Goal: Transaction & Acquisition: Purchase product/service

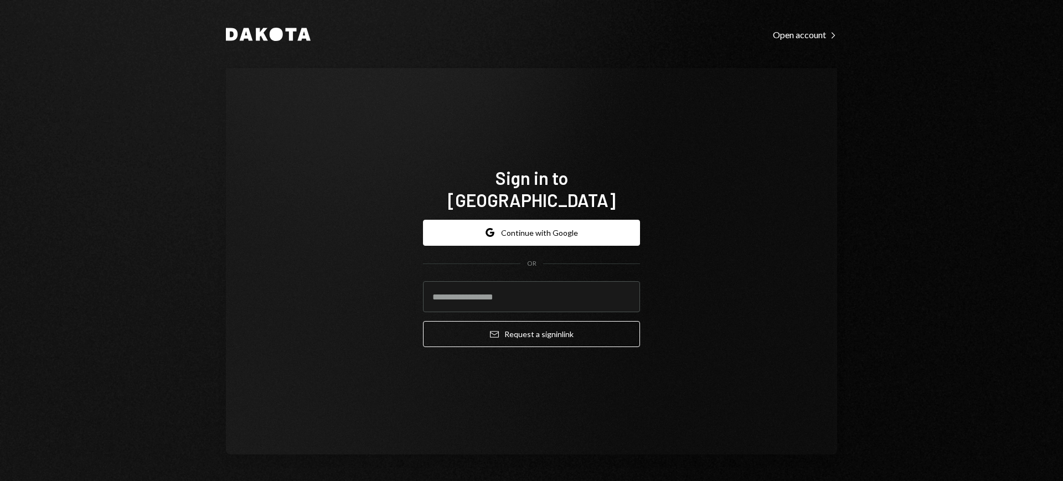
click at [0, 481] on com-1password-button at bounding box center [0, 481] width 0 height 0
type input "**********"
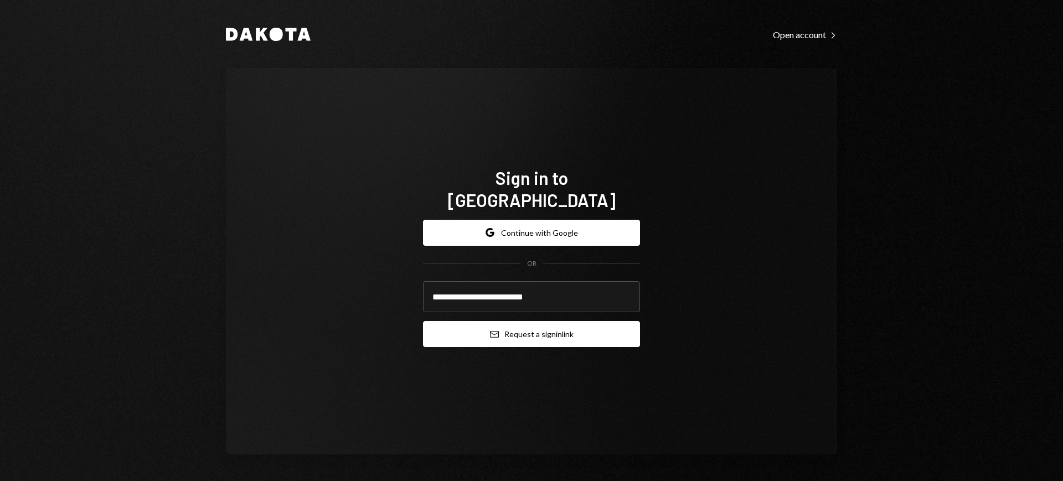
click at [520, 324] on button "Email Request a sign in link" at bounding box center [531, 334] width 217 height 26
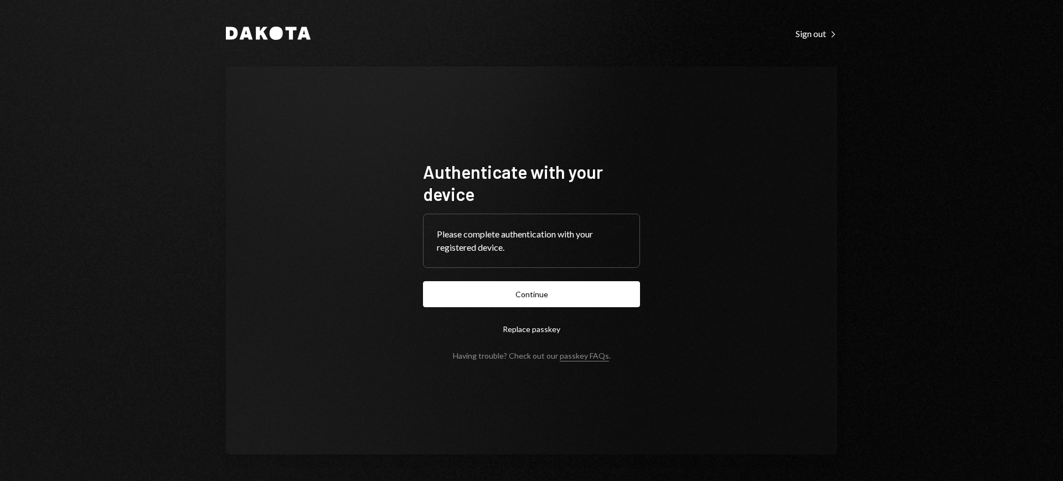
click at [552, 312] on form "Authenticate with your device Please complete authentication with your register…" at bounding box center [531, 261] width 217 height 200
click at [560, 287] on button "Continue" at bounding box center [531, 294] width 217 height 26
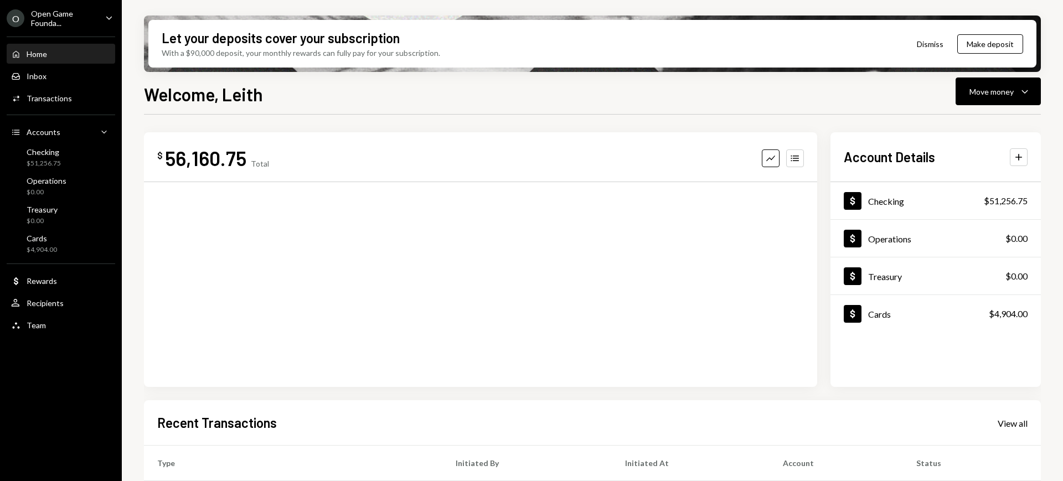
click at [79, 25] on div "Open Game Founda..." at bounding box center [63, 18] width 65 height 19
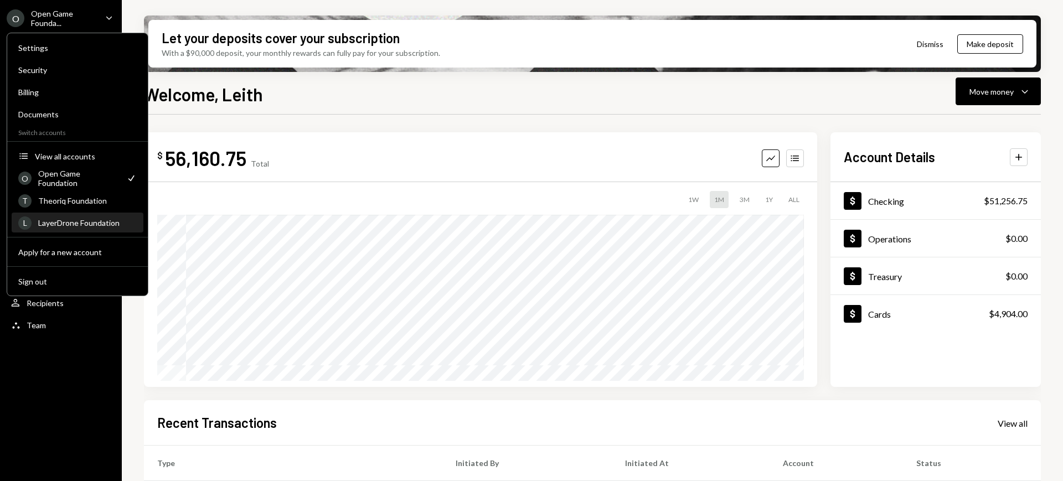
click at [102, 223] on div "LayerDrone Foundation" at bounding box center [87, 222] width 99 height 9
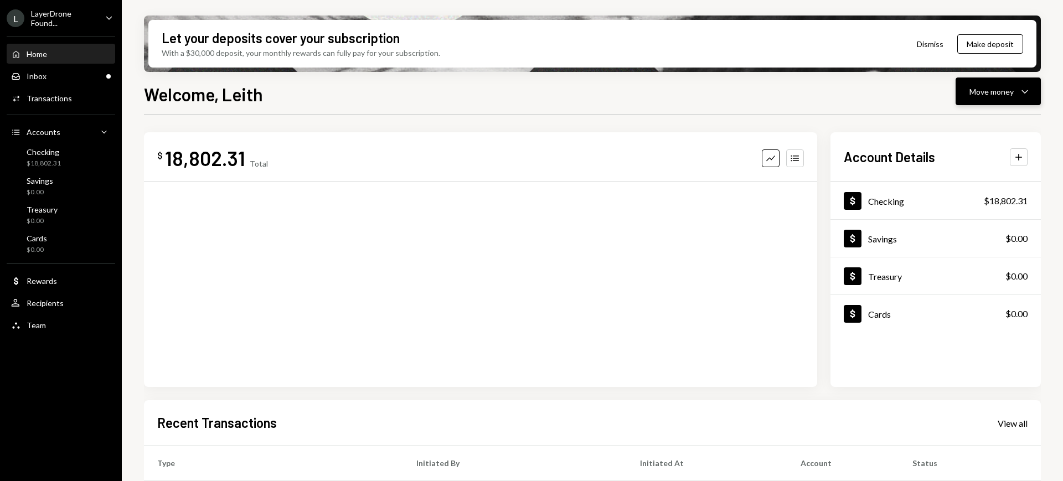
click at [1013, 91] on div "Move money" at bounding box center [991, 92] width 44 height 12
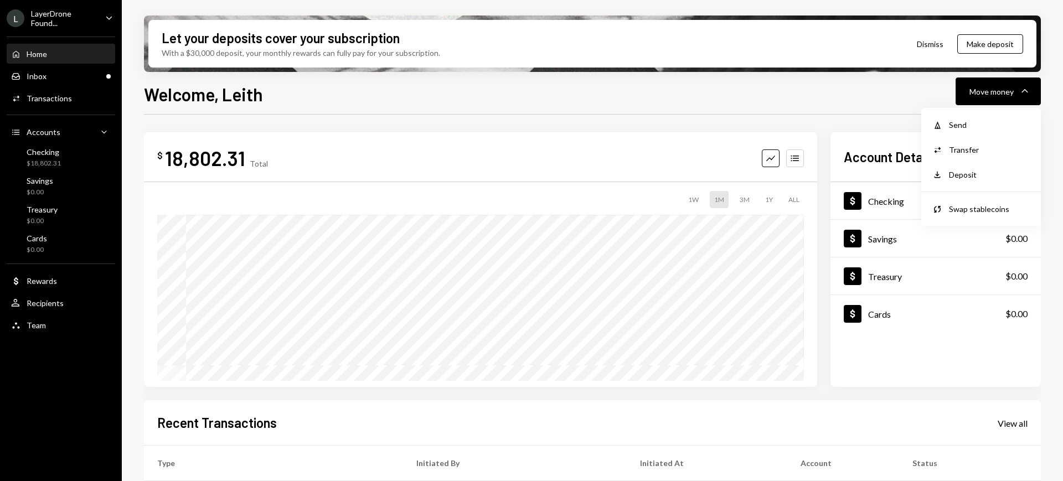
click at [97, 22] on div "L LayerDrone Found... Caret Down" at bounding box center [61, 18] width 122 height 19
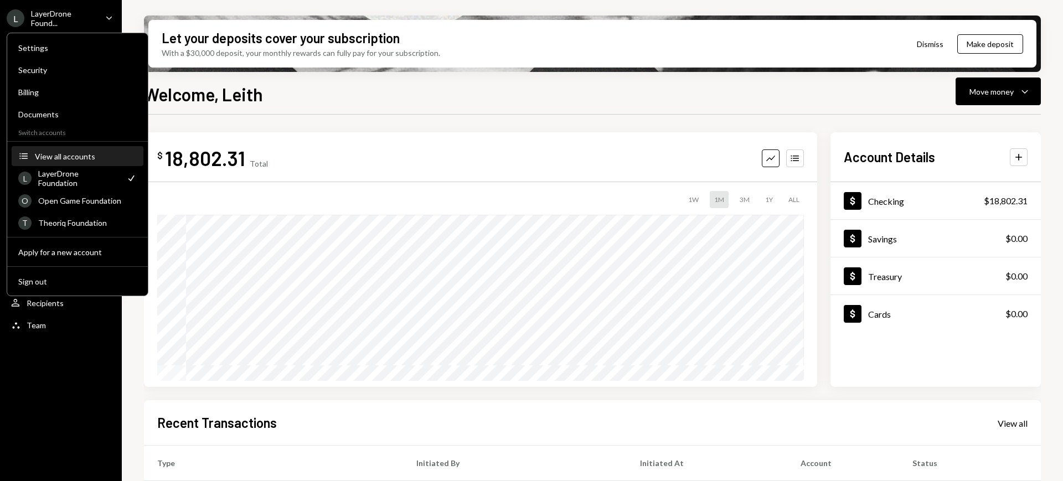
click at [105, 163] on button "Accounts View all accounts" at bounding box center [78, 157] width 132 height 20
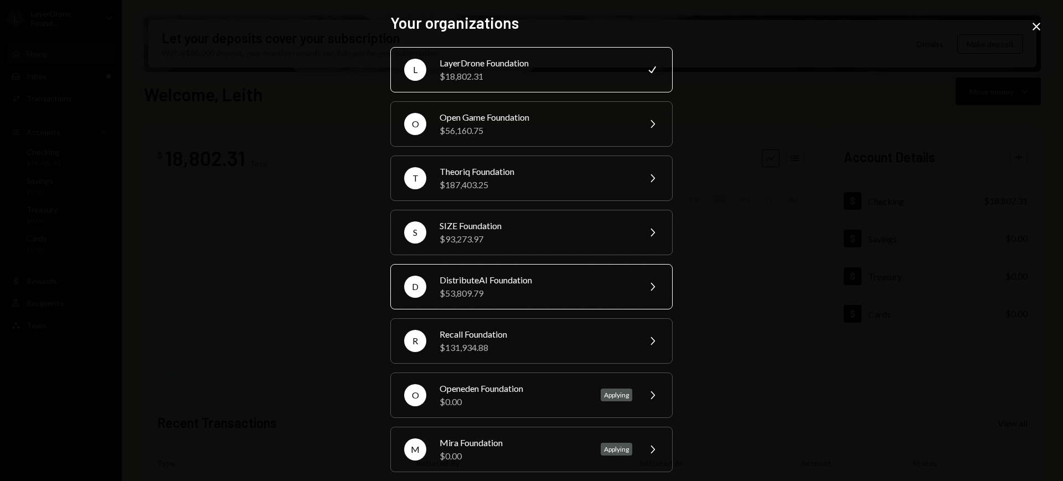
click at [600, 293] on div "$53,809.79" at bounding box center [536, 293] width 193 height 13
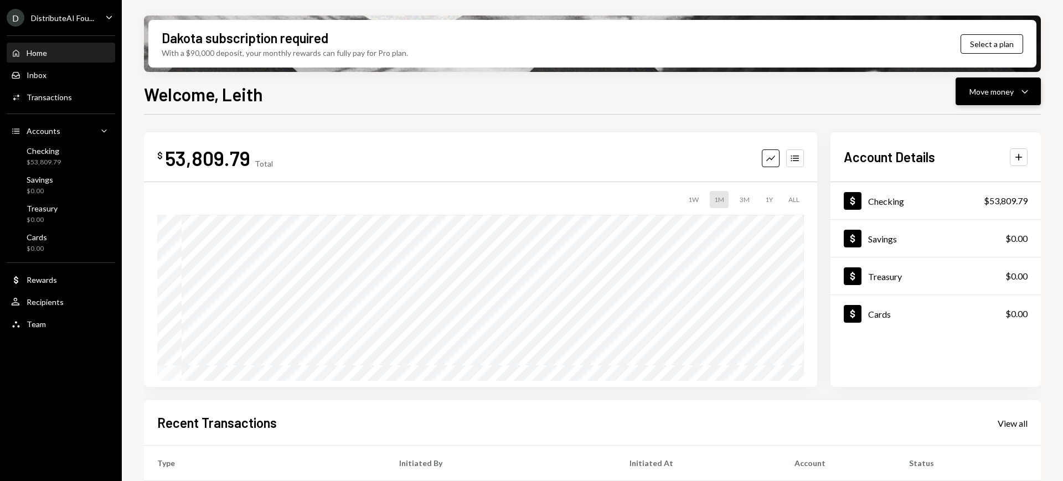
click at [1019, 101] on button "Move money Caret Down" at bounding box center [998, 92] width 85 height 28
click at [977, 179] on div "Deposit" at bounding box center [989, 175] width 81 height 12
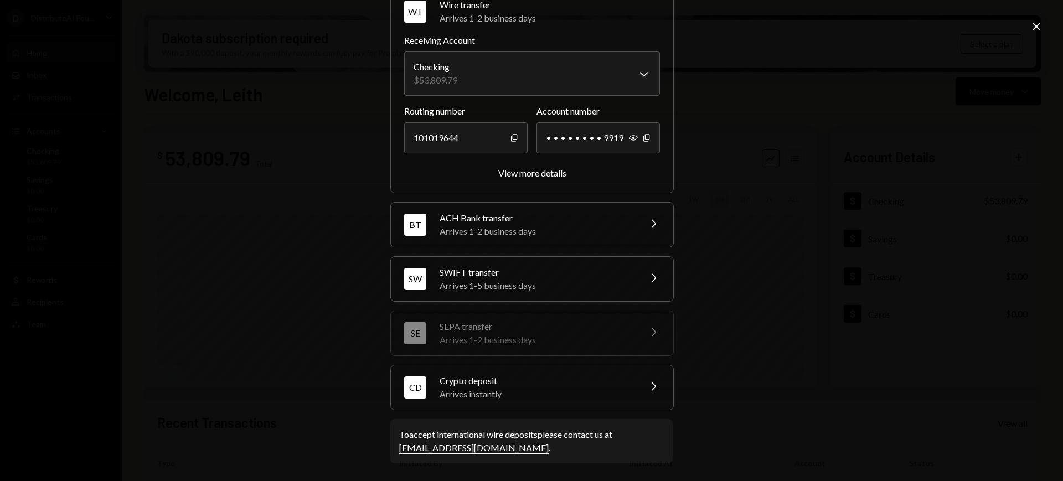
click at [647, 396] on div "CD Crypto deposit Arrives instantly Chevron Right" at bounding box center [532, 387] width 282 height 44
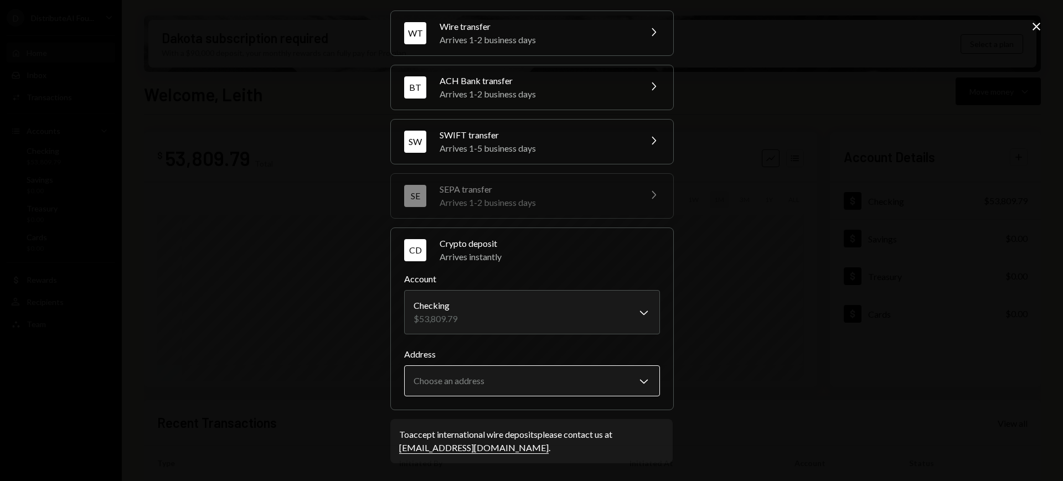
click at [624, 370] on body "D DistributeAI Fou... Caret Down Home Home Inbox Inbox Activities Transactions …" at bounding box center [531, 240] width 1063 height 481
select select "**********"
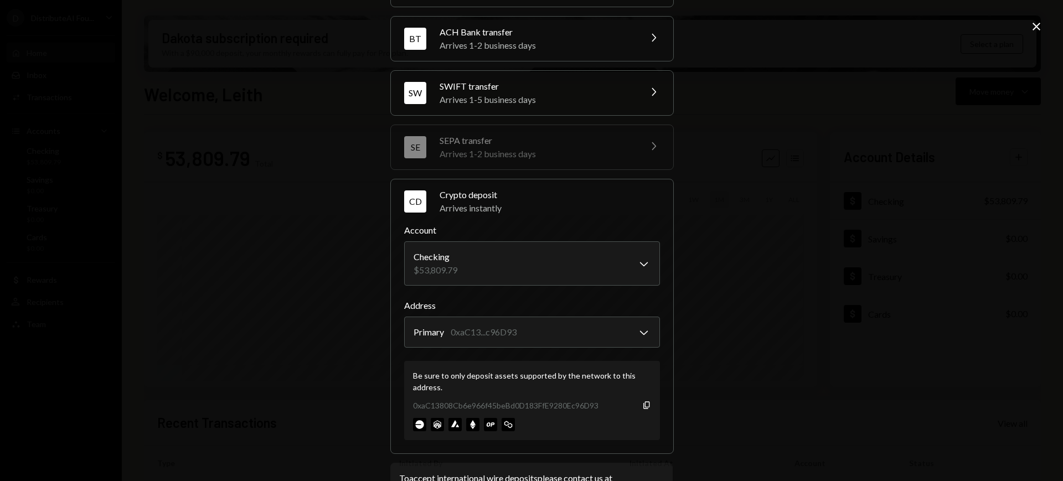
scroll to position [106, 0]
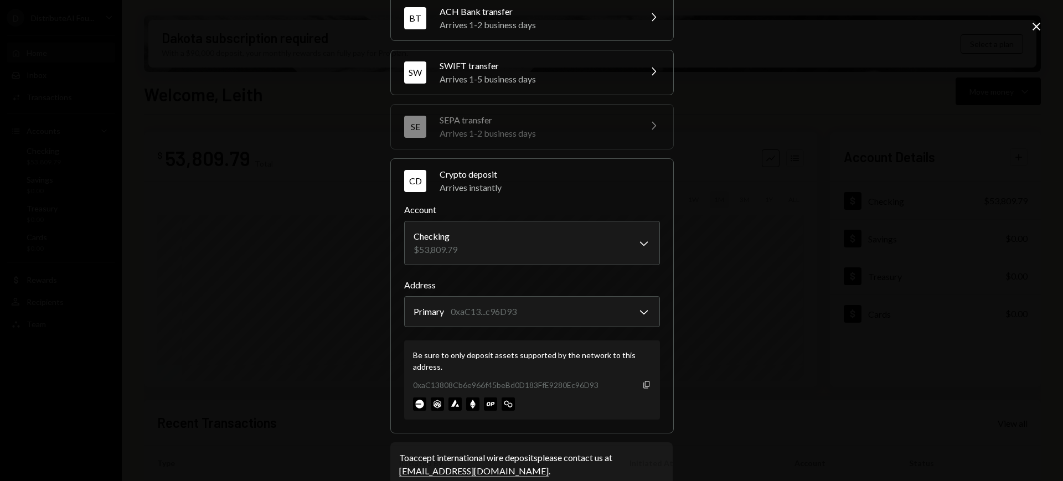
click at [647, 385] on icon "Copy" at bounding box center [646, 384] width 9 height 9
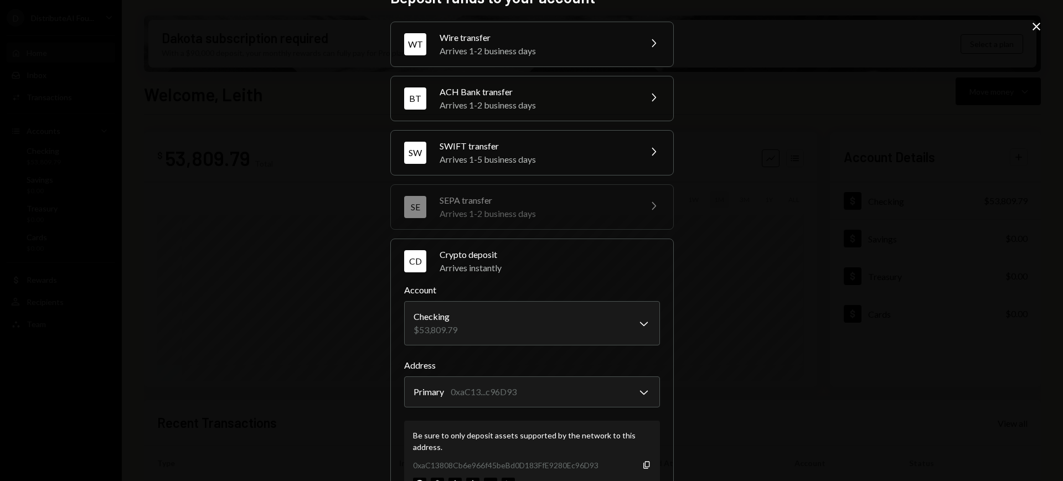
scroll to position [0, 0]
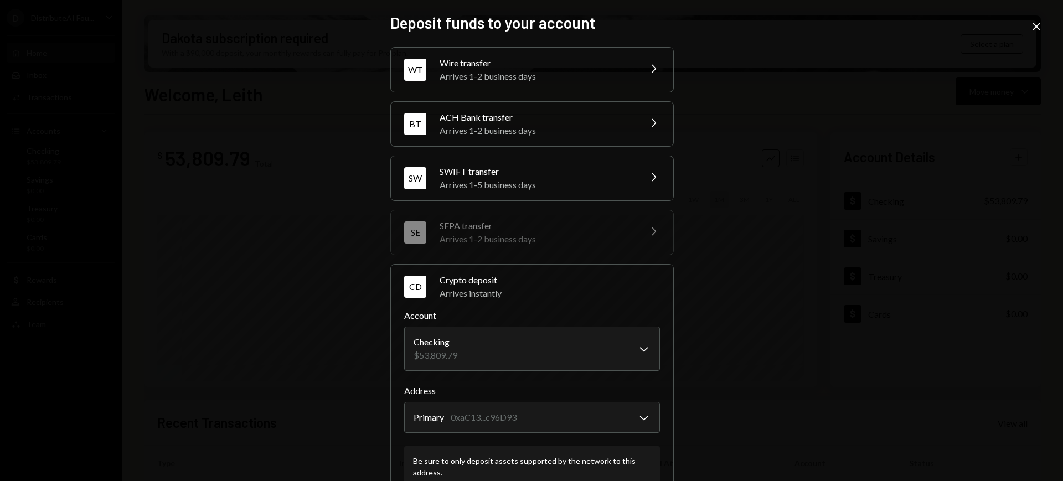
click at [1041, 20] on icon "Close" at bounding box center [1036, 26] width 13 height 13
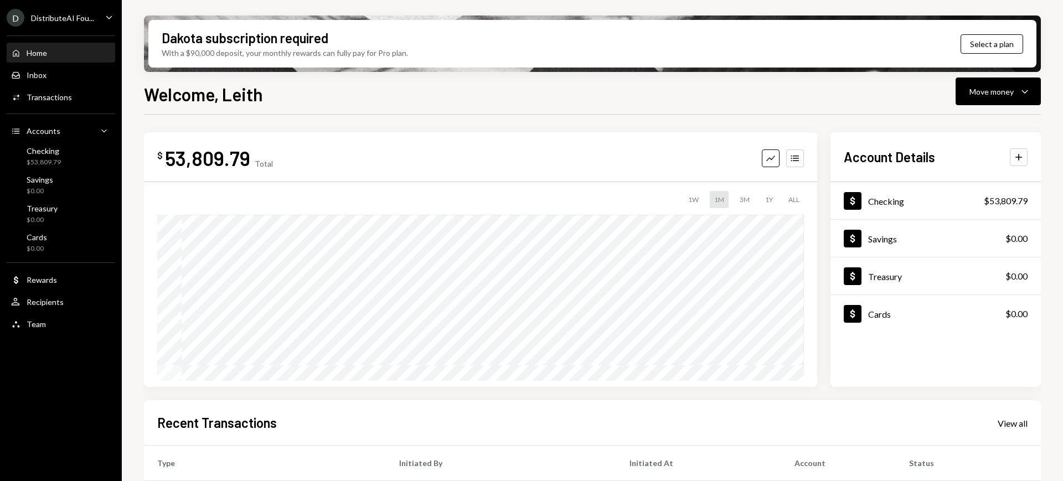
click at [74, 20] on div "DistributeAI Fou..." at bounding box center [62, 17] width 63 height 9
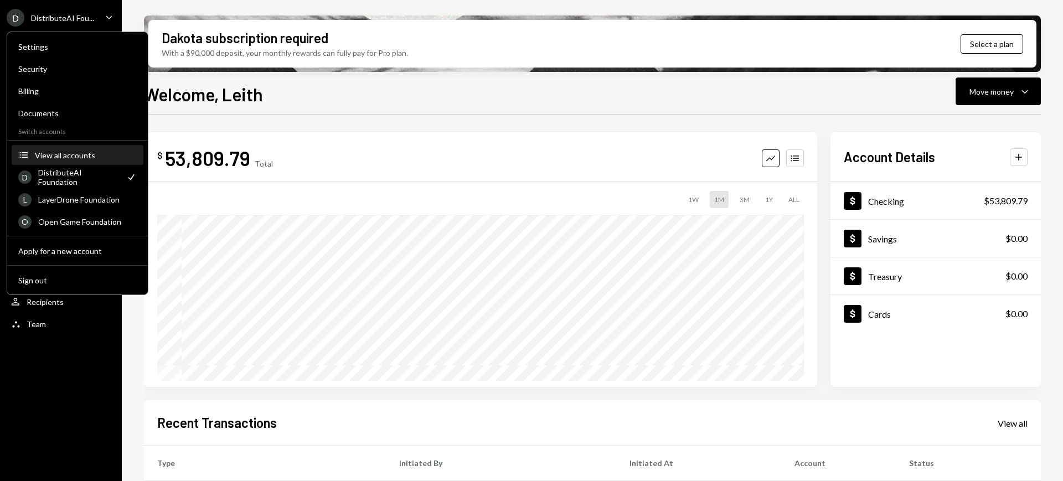
click at [91, 159] on button "Accounts View all accounts" at bounding box center [78, 156] width 132 height 20
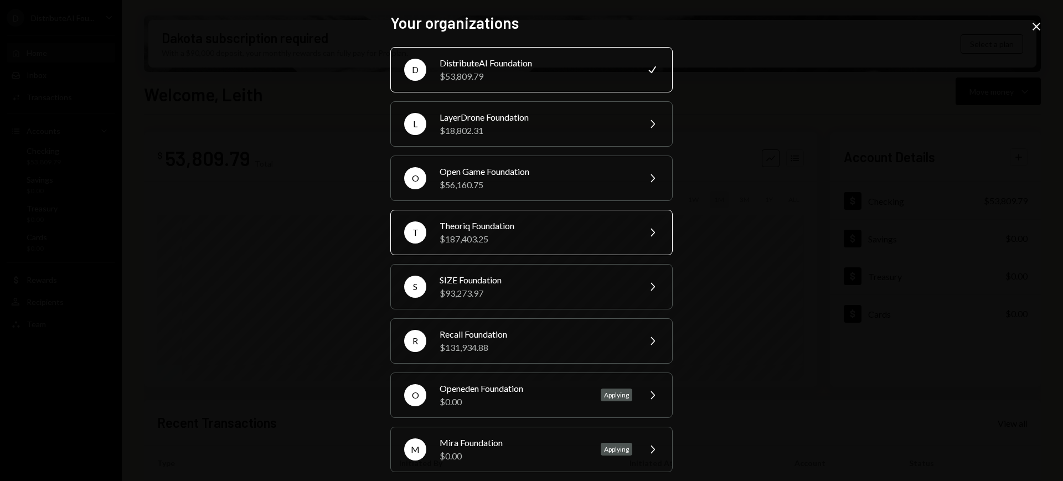
click at [555, 229] on div "Theoriq Foundation" at bounding box center [536, 225] width 193 height 13
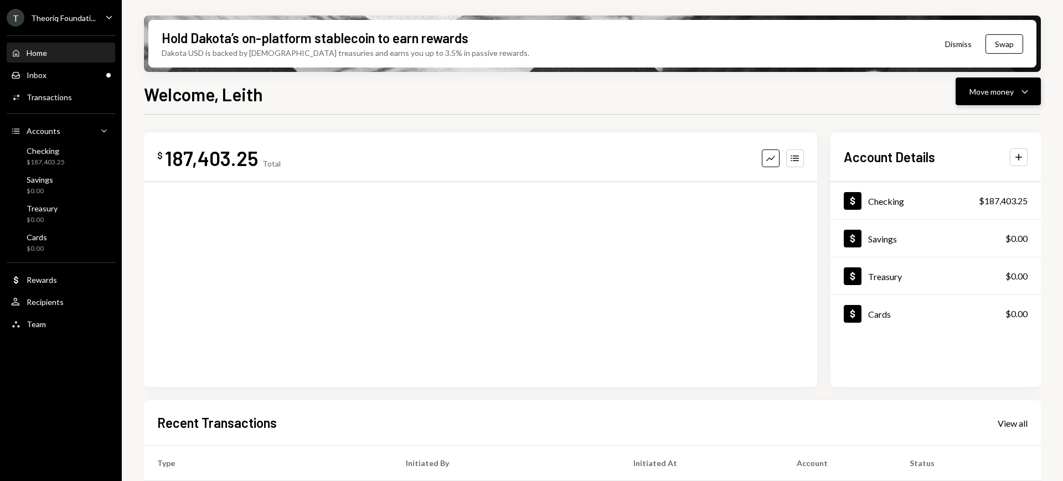
click at [992, 95] on div "Move money" at bounding box center [991, 92] width 44 height 12
click at [974, 123] on div "Send" at bounding box center [989, 125] width 81 height 12
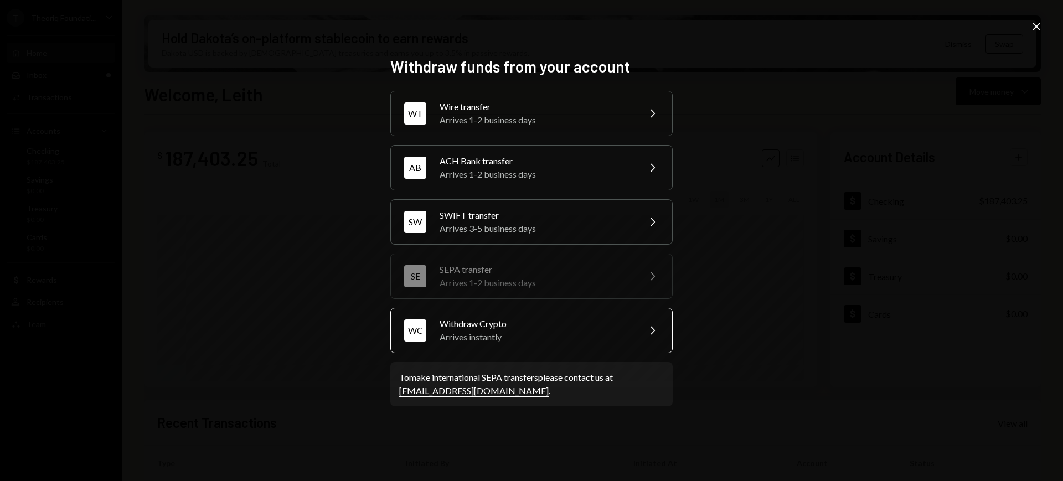
click at [649, 334] on icon "Chevron Right" at bounding box center [651, 330] width 13 height 13
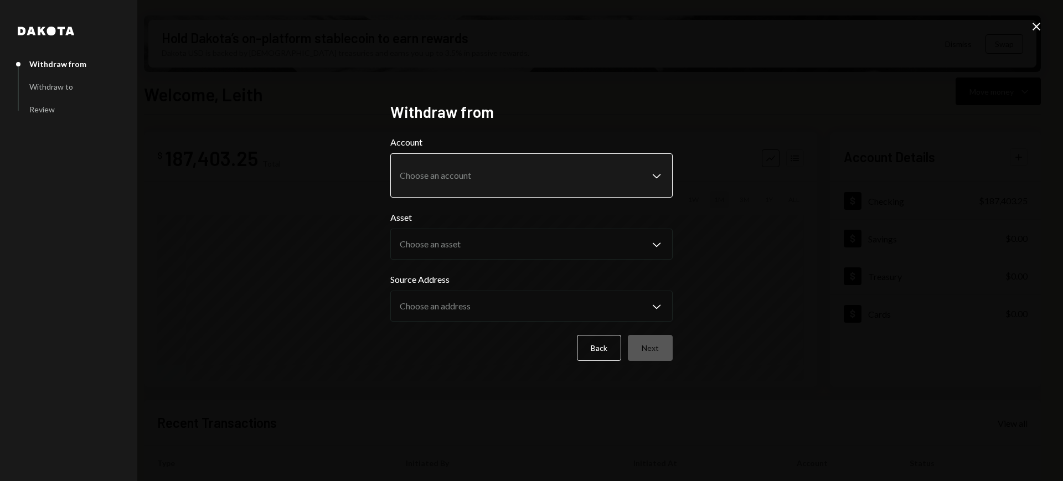
click at [630, 183] on body "T Theoriq Foundati... Caret Down Home Home Inbox Inbox Activities Transactions …" at bounding box center [531, 240] width 1063 height 481
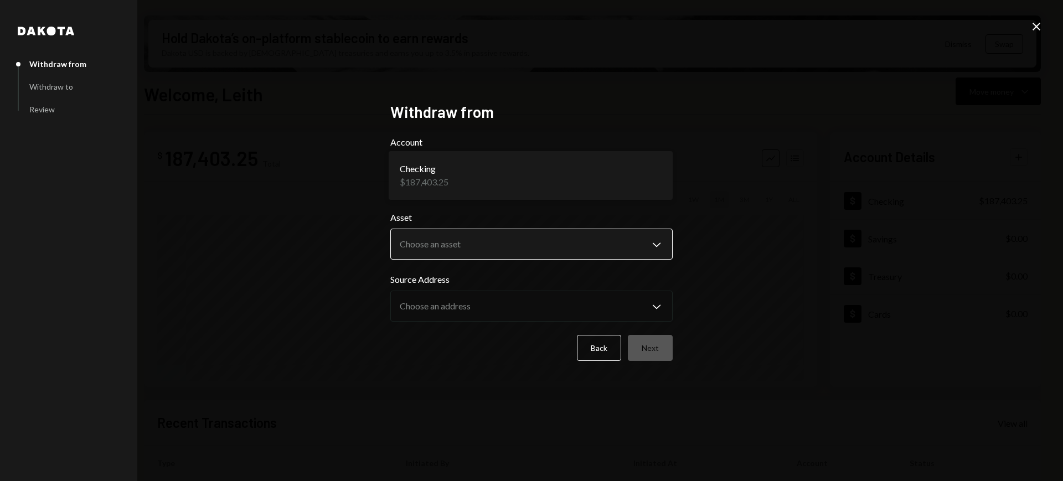
click at [629, 233] on body "T Theoriq Foundati... Caret Down Home Home Inbox Inbox Activities Transactions …" at bounding box center [531, 240] width 1063 height 481
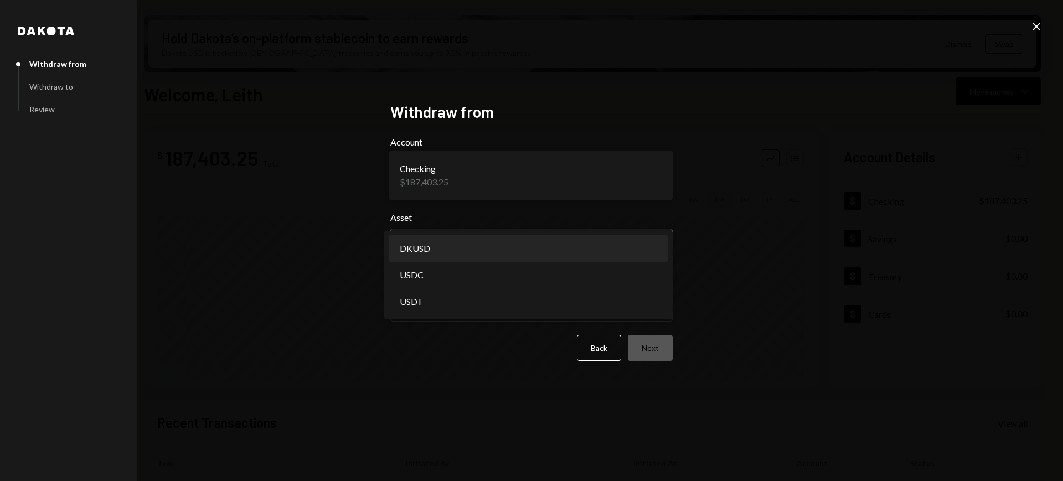
select select "*****"
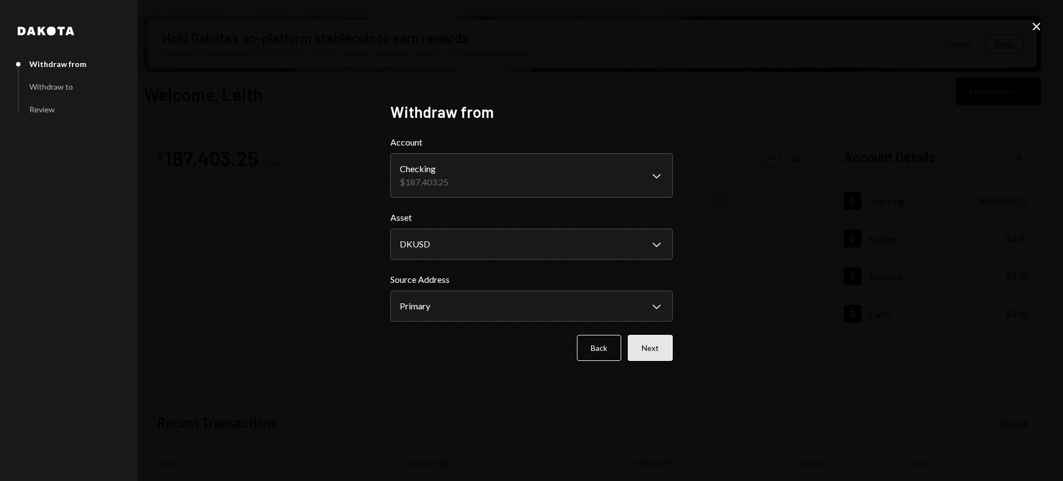
click at [648, 344] on button "Next" at bounding box center [650, 348] width 45 height 26
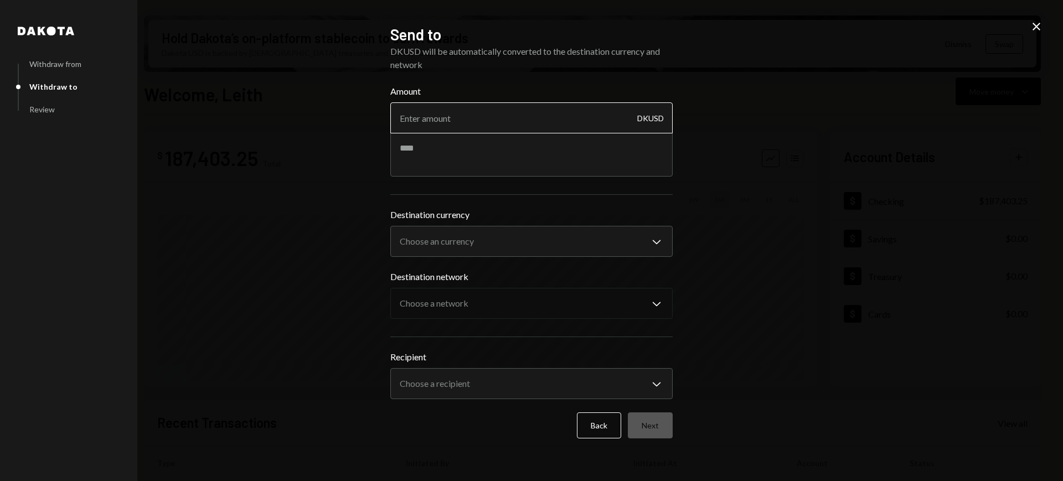
click at [599, 115] on input "Amount" at bounding box center [531, 117] width 282 height 31
click at [581, 421] on button "Back" at bounding box center [599, 425] width 44 height 26
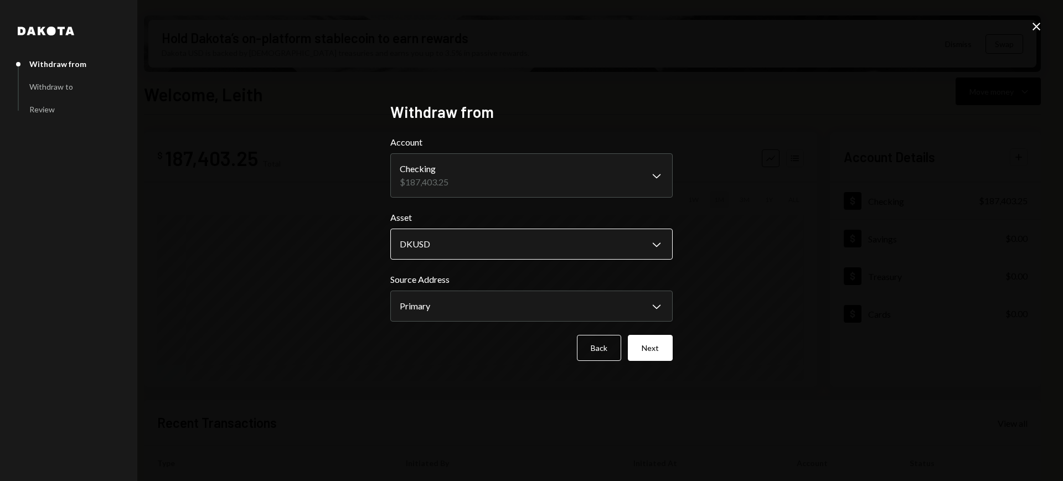
click at [644, 247] on body "T Theoriq Foundati... Caret Down Home Home Inbox Inbox Activities Transactions …" at bounding box center [531, 240] width 1063 height 481
click at [658, 345] on button "Next" at bounding box center [650, 348] width 45 height 26
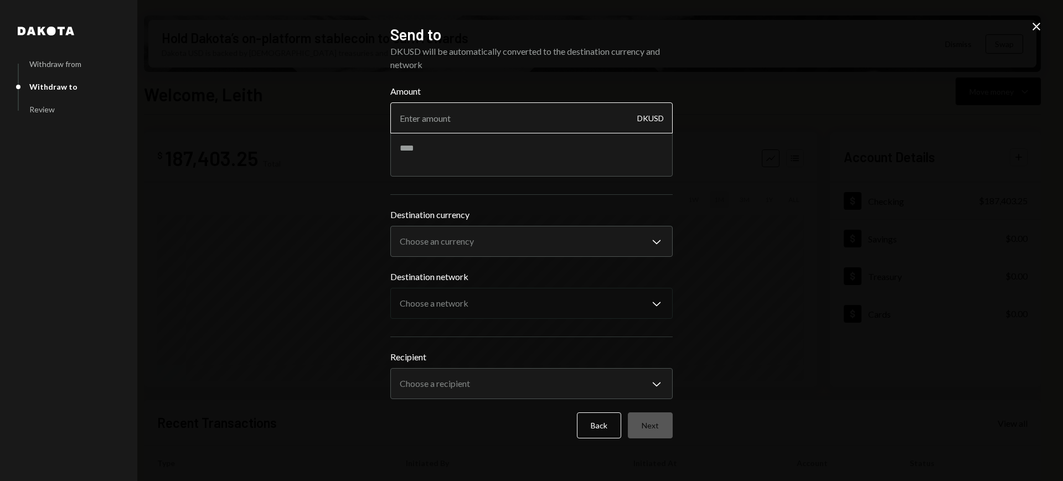
click at [571, 121] on input "Amount" at bounding box center [531, 117] width 282 height 31
type input "20"
click at [562, 149] on textarea at bounding box center [531, 154] width 282 height 44
type textarea "**********"
click at [657, 237] on body "T Theoriq Foundati... Caret Down Home Home Inbox Inbox Activities Transactions …" at bounding box center [531, 240] width 1063 height 481
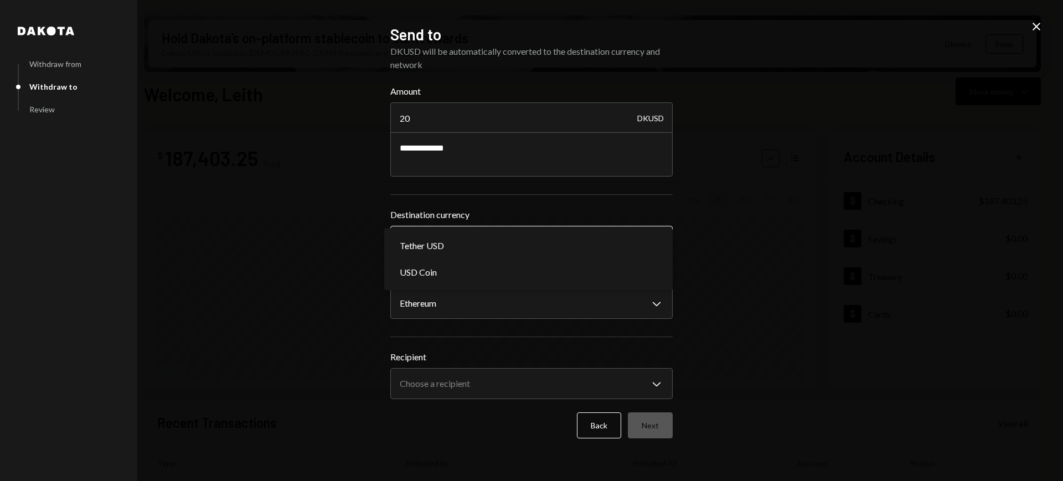
click at [600, 244] on body "T Theoriq Foundati... Caret Down Home Home Inbox Inbox Activities Transactions …" at bounding box center [531, 240] width 1063 height 481
select select "****"
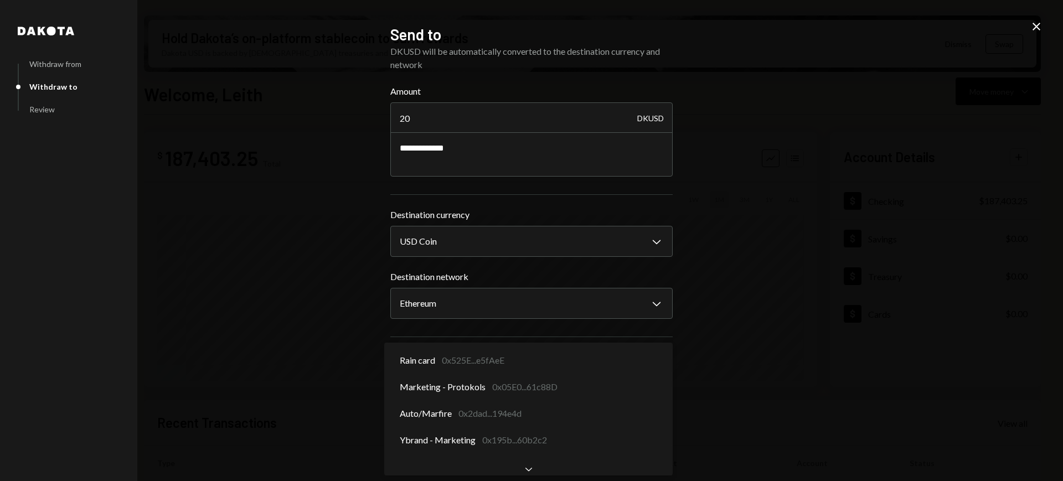
click at [628, 370] on body "T Theoriq Foundati... Caret Down Home Home Inbox Inbox Activities Transactions …" at bounding box center [531, 240] width 1063 height 481
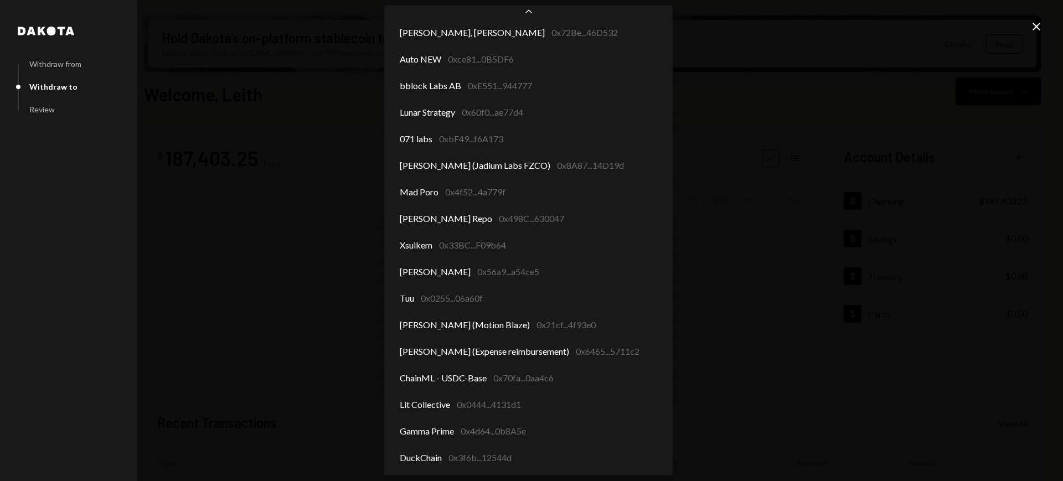
scroll to position [456, 0]
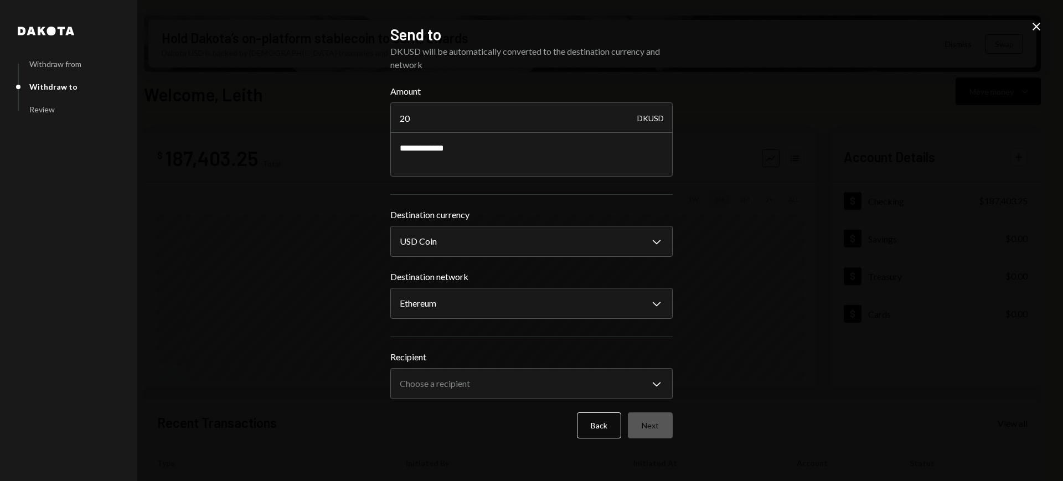
click at [798, 285] on div "**********" at bounding box center [531, 240] width 1063 height 481
click at [1032, 33] on div "Close" at bounding box center [1036, 27] width 13 height 15
